Goal: Task Accomplishment & Management: Manage account settings

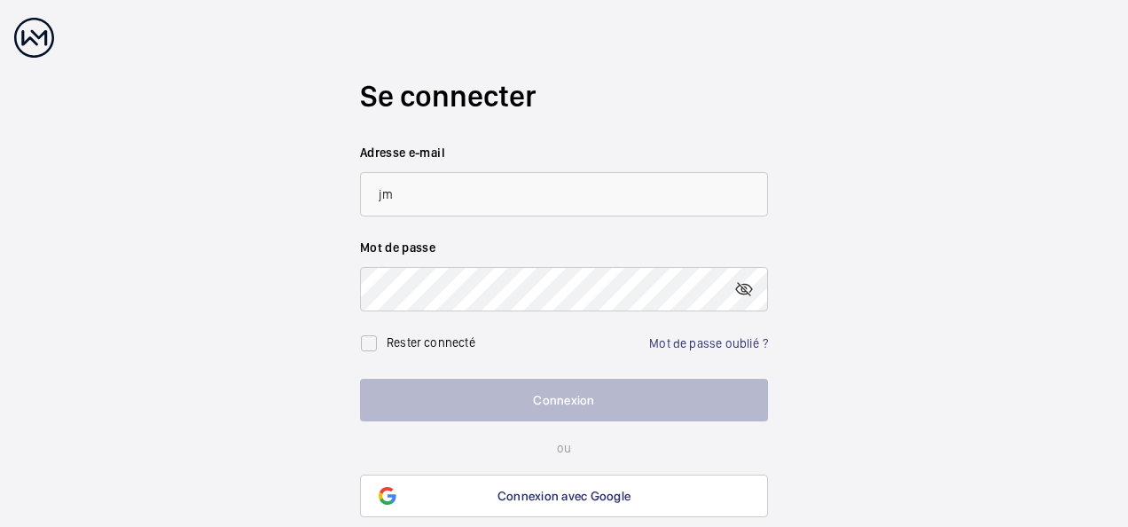
type input "[EMAIL_ADDRESS][PERSON_NAME][DOMAIN_NAME]"
click at [719, 346] on link "Mot de passe oublié ?" at bounding box center [708, 343] width 119 height 14
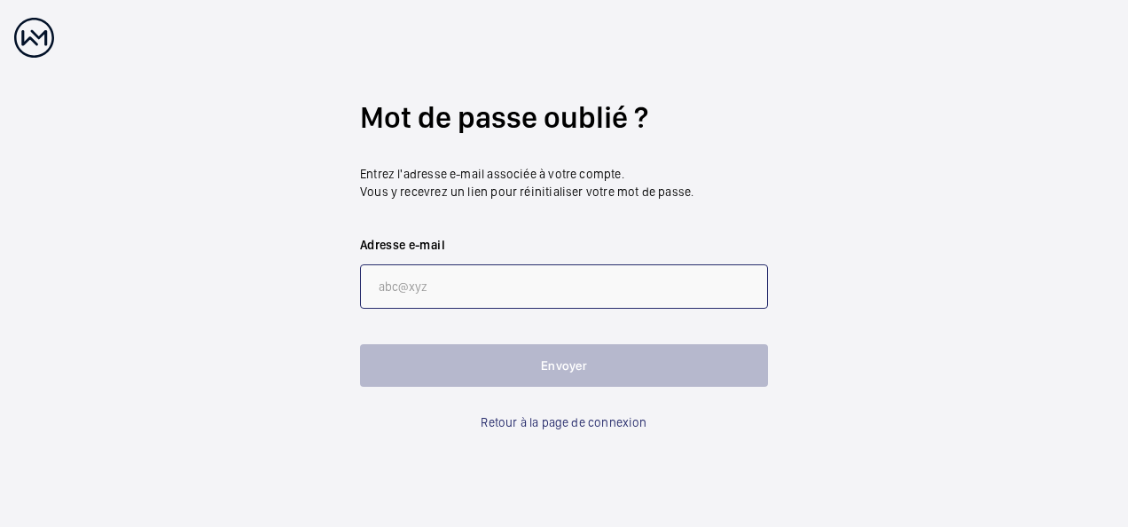
click at [482, 291] on input "email" at bounding box center [564, 286] width 408 height 44
type input "[EMAIL_ADDRESS][DOMAIN_NAME]"
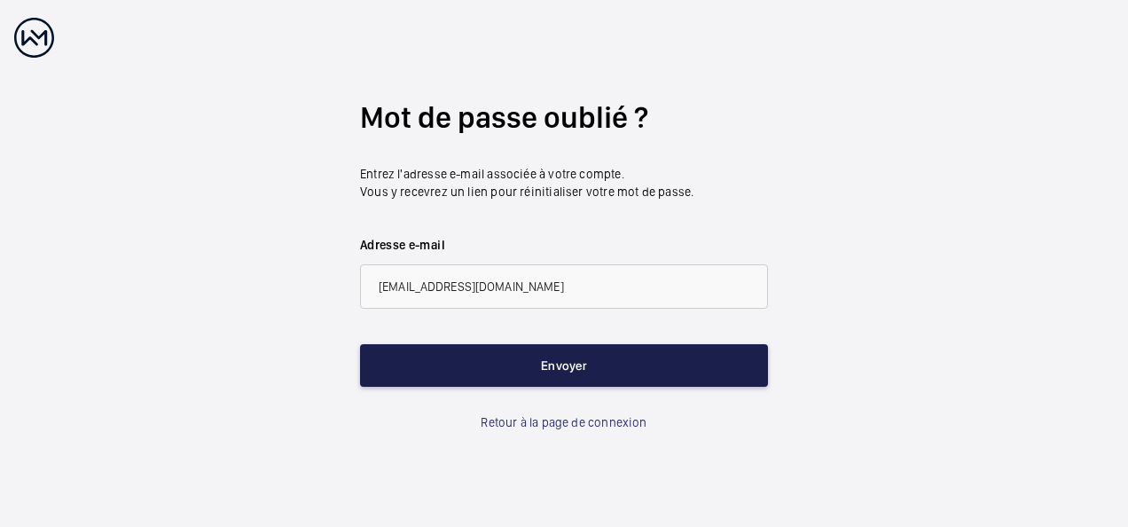
click at [570, 355] on button "Envoyer" at bounding box center [564, 365] width 408 height 43
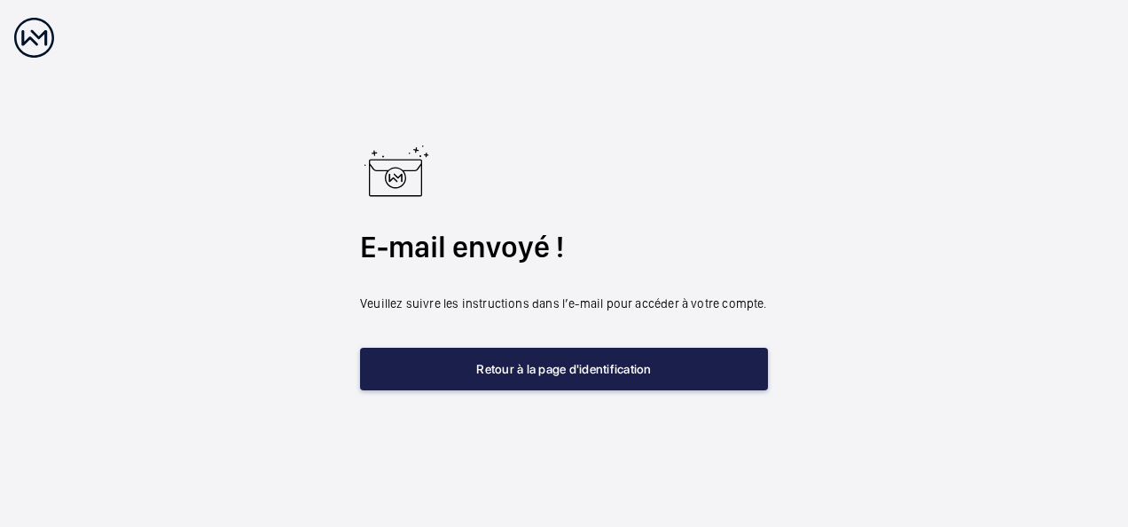
click at [597, 369] on button "Retour à la page d'identification" at bounding box center [564, 369] width 408 height 43
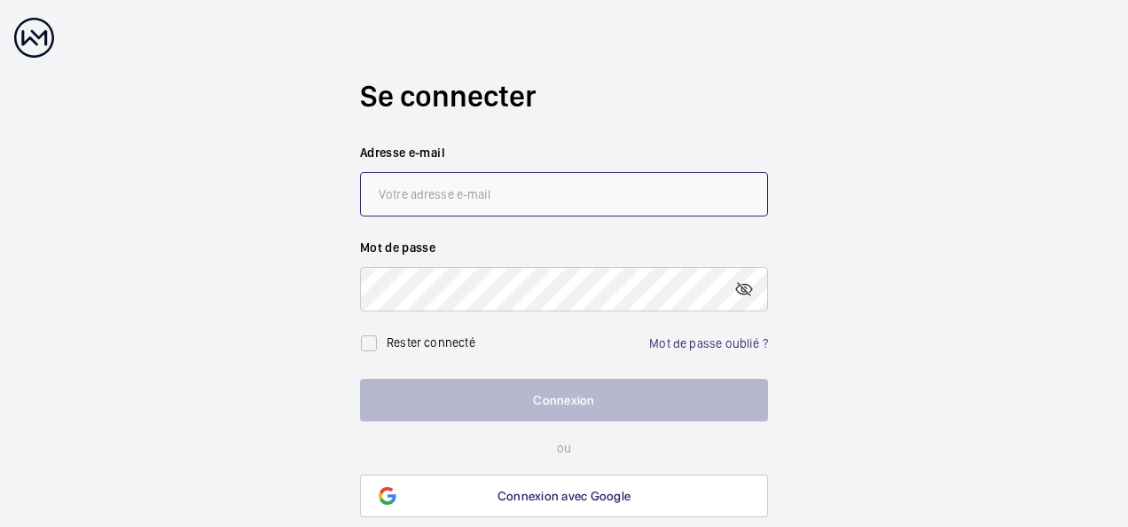
click at [487, 192] on input "email" at bounding box center [564, 194] width 408 height 44
type input "[EMAIL_ADDRESS][PERSON_NAME][DOMAIN_NAME]"
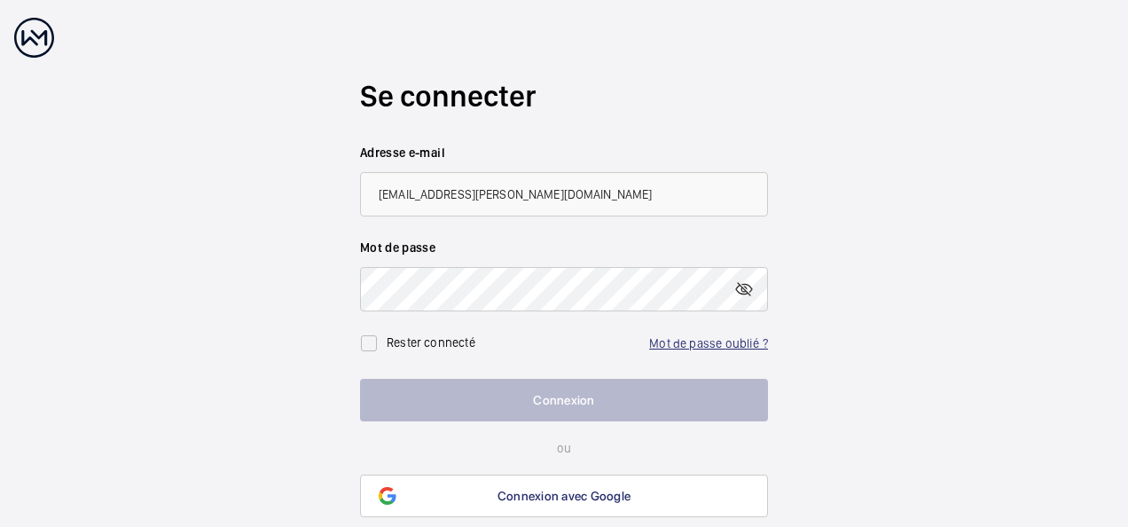
click at [718, 341] on link "Mot de passe oublié ?" at bounding box center [708, 343] width 119 height 14
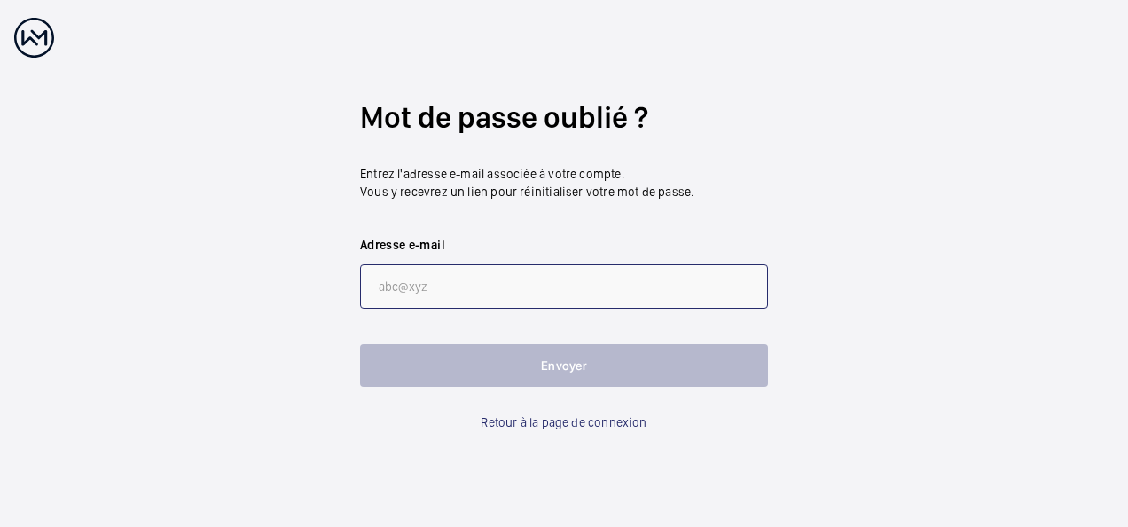
click at [461, 285] on input "email" at bounding box center [564, 286] width 408 height 44
type input "jm.zebelus@gouny-strakley.com"
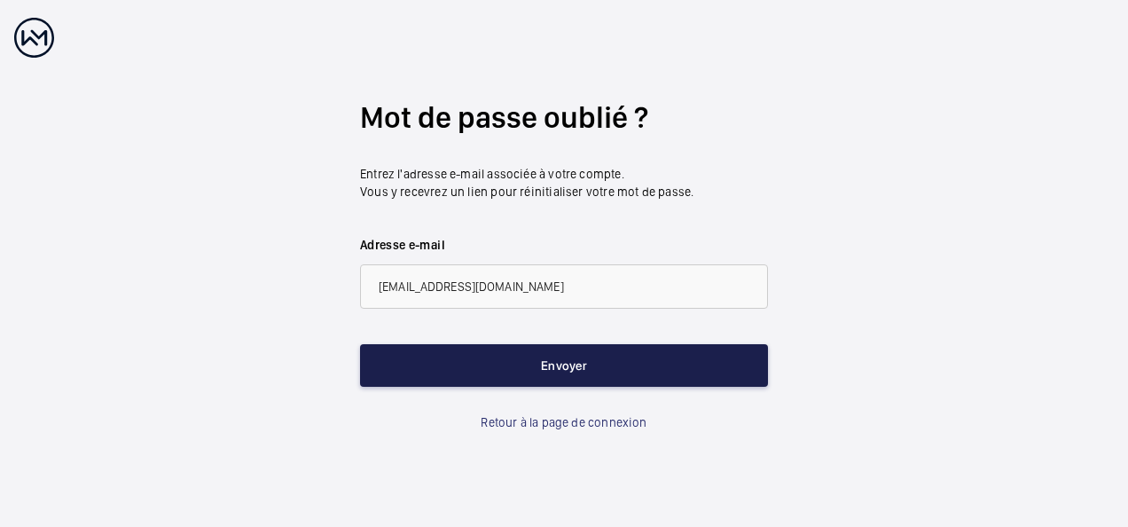
click at [570, 374] on button "Envoyer" at bounding box center [564, 365] width 408 height 43
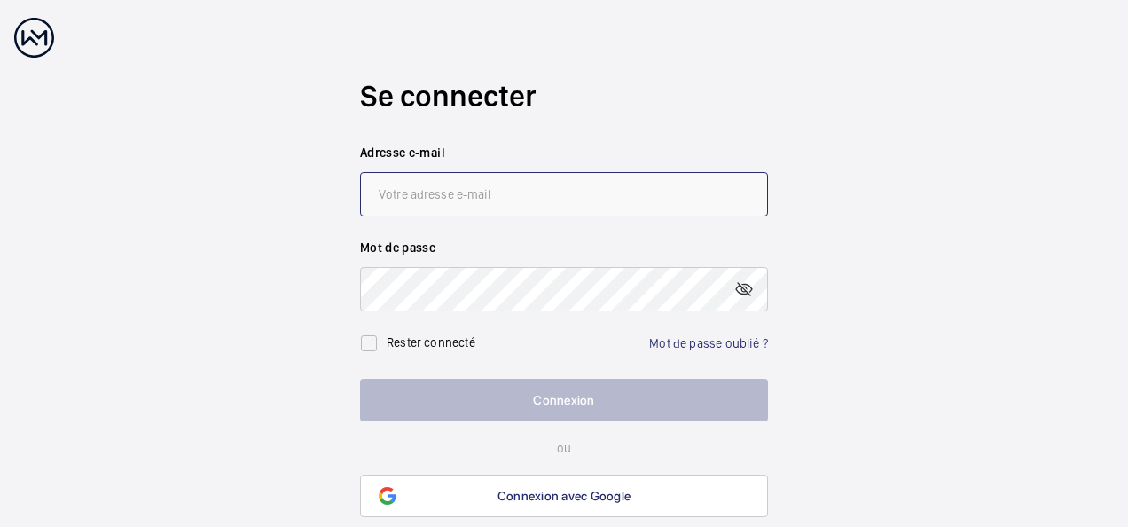
click at [556, 183] on input "email" at bounding box center [564, 194] width 408 height 44
type input "[EMAIL_ADDRESS][PERSON_NAME][DOMAIN_NAME]"
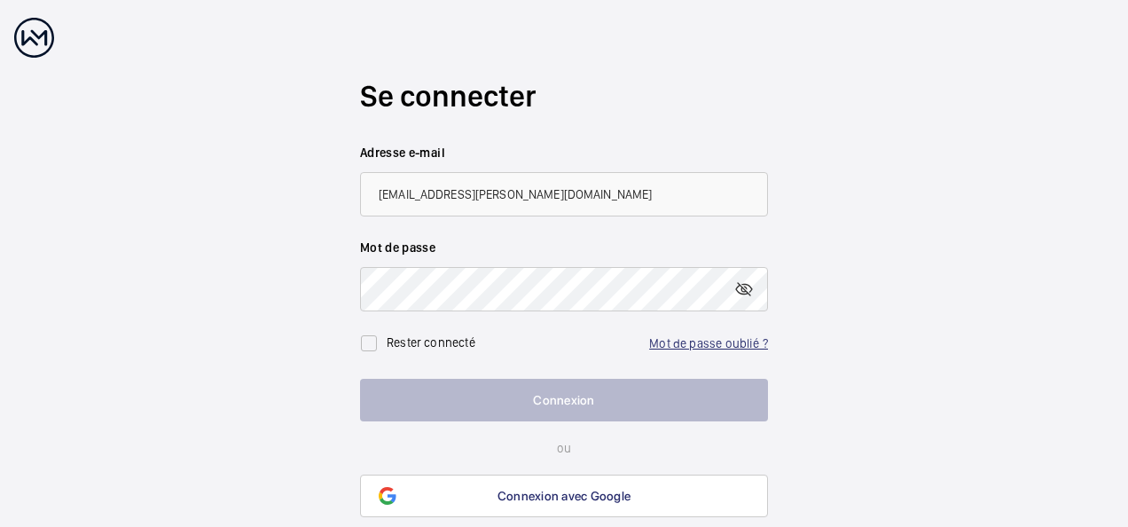
click at [719, 339] on link "Mot de passe oublié ?" at bounding box center [708, 343] width 119 height 14
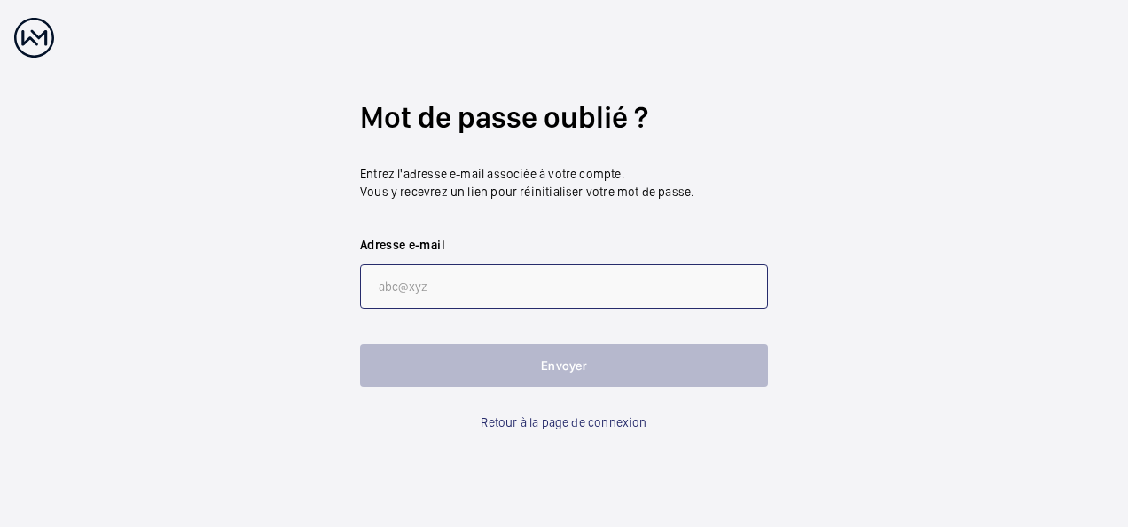
click at [467, 280] on input "email" at bounding box center [564, 286] width 408 height 44
type input "[EMAIL_ADDRESS][PERSON_NAME][DOMAIN_NAME]"
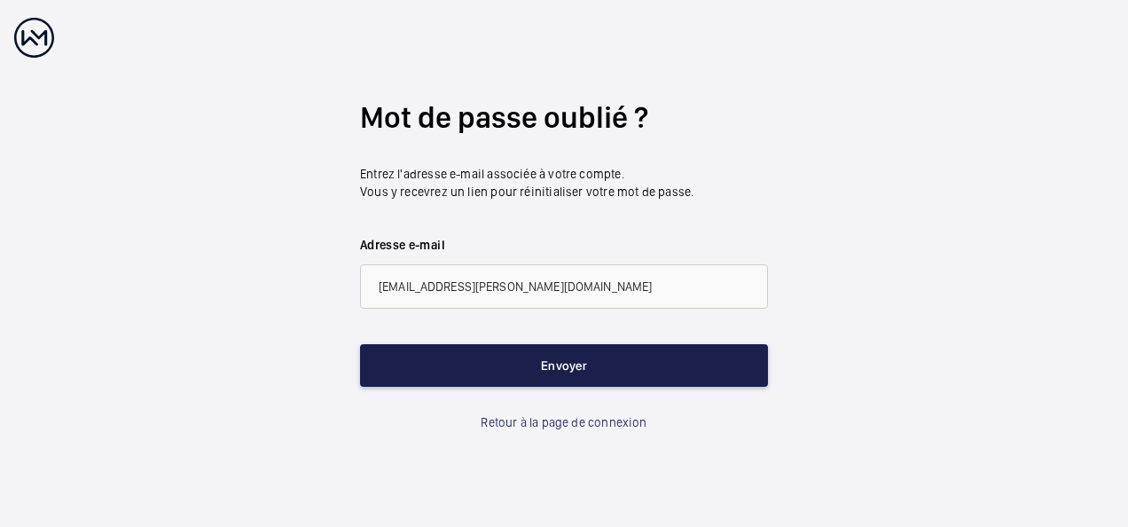
click at [596, 376] on button "Envoyer" at bounding box center [564, 365] width 408 height 43
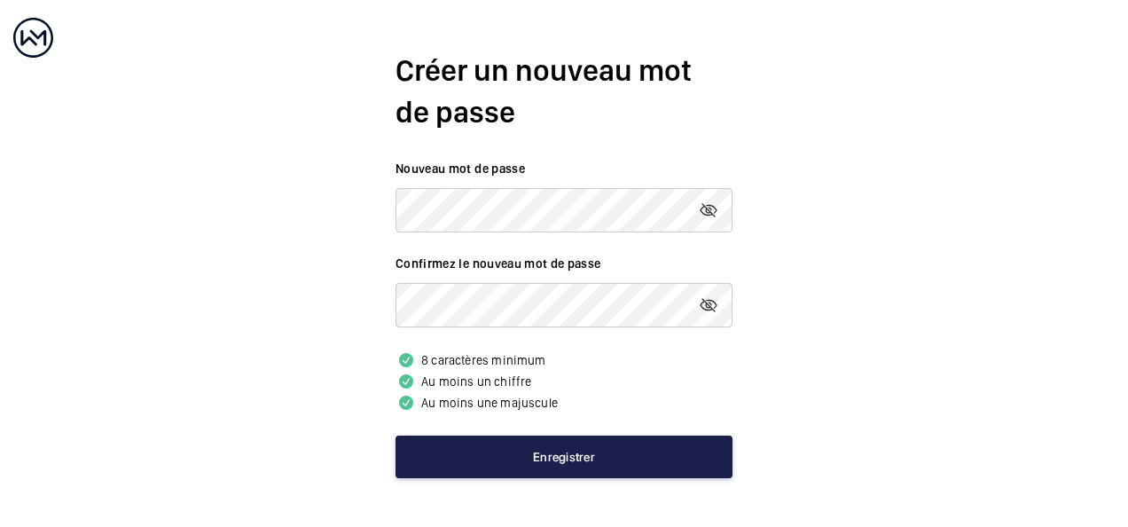
click at [585, 470] on button "Enregistrer" at bounding box center [564, 456] width 337 height 43
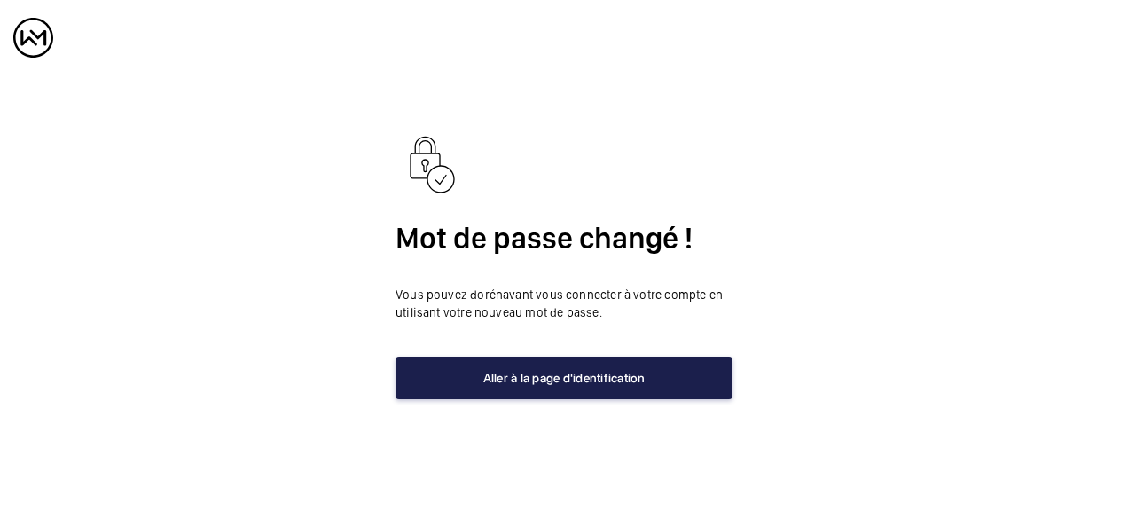
click at [559, 386] on button "Aller à la page d'identification" at bounding box center [564, 378] width 337 height 43
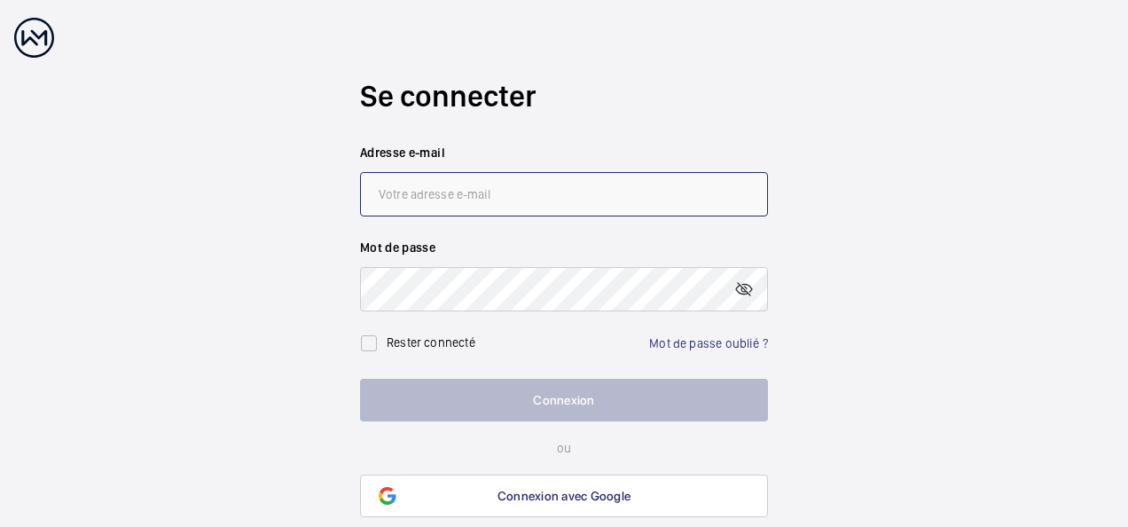
click at [435, 195] on input "email" at bounding box center [564, 194] width 408 height 44
type input "[EMAIL_ADDRESS][PERSON_NAME][DOMAIN_NAME]"
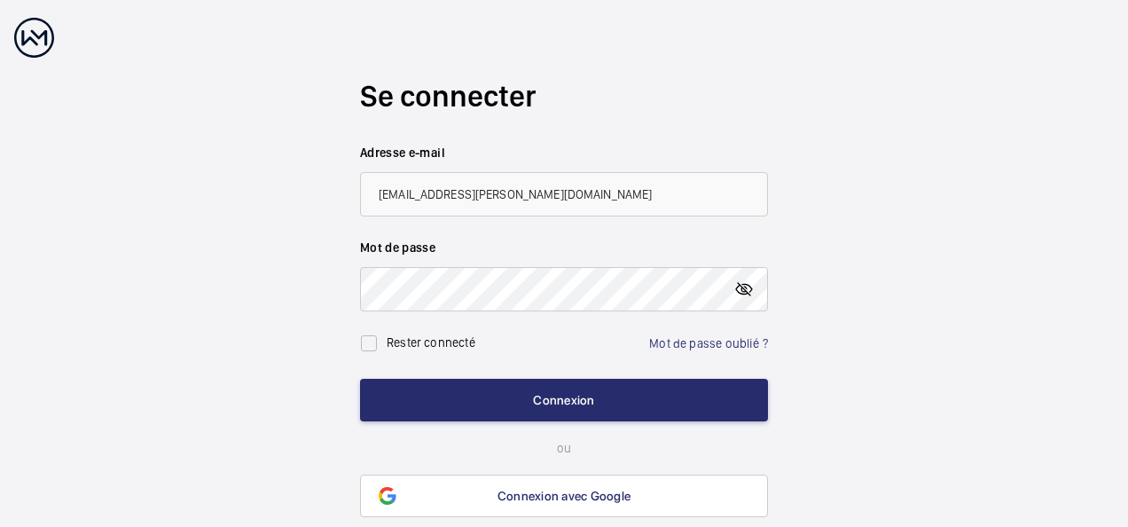
click at [744, 287] on mat-icon at bounding box center [743, 288] width 21 height 21
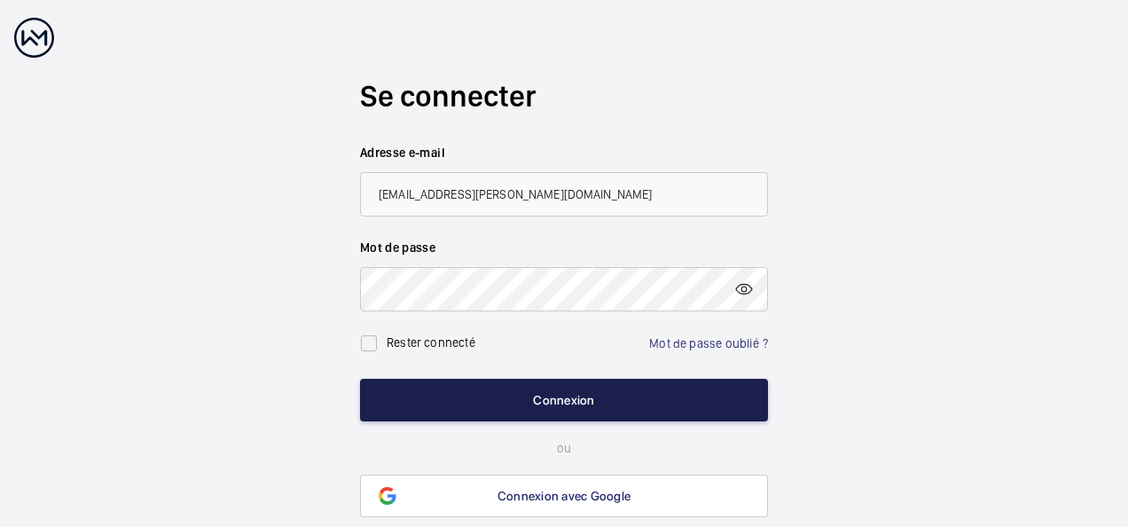
click at [600, 396] on button "Connexion" at bounding box center [564, 400] width 408 height 43
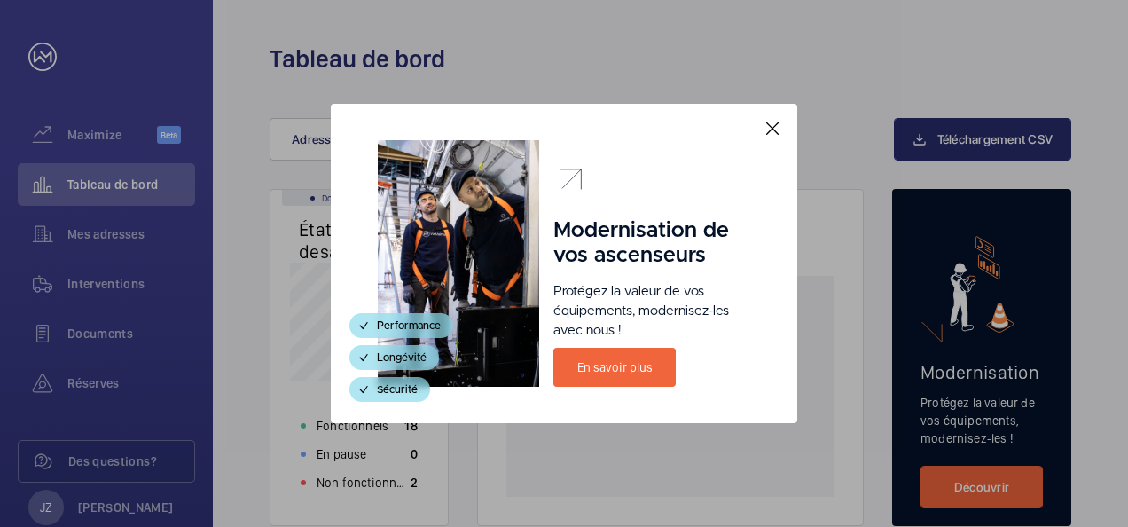
click at [768, 123] on mat-icon at bounding box center [772, 128] width 21 height 21
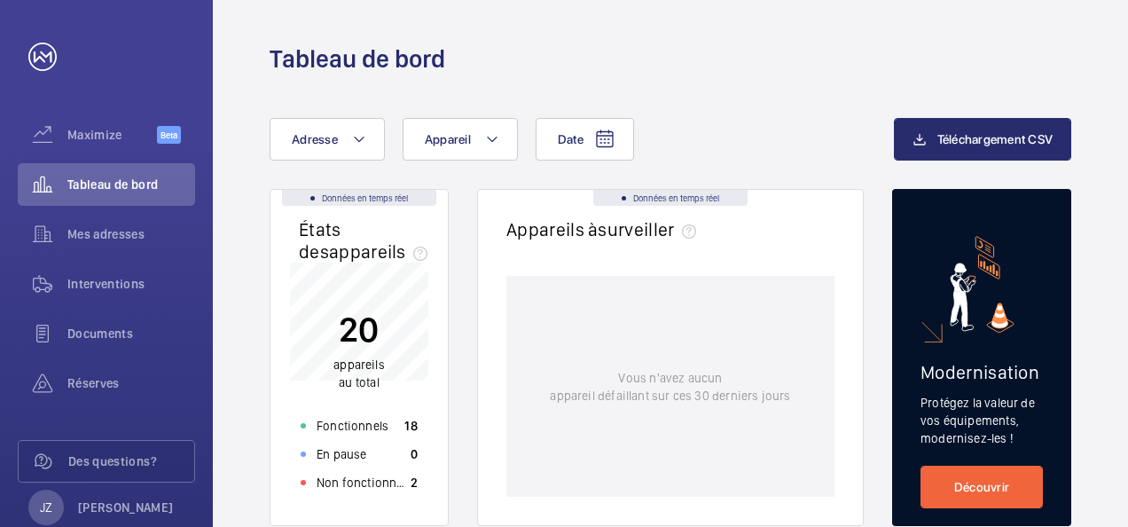
click at [1013, 46] on div "Tableau de bord" at bounding box center [671, 59] width 802 height 33
